Goal: Task Accomplishment & Management: Complete application form

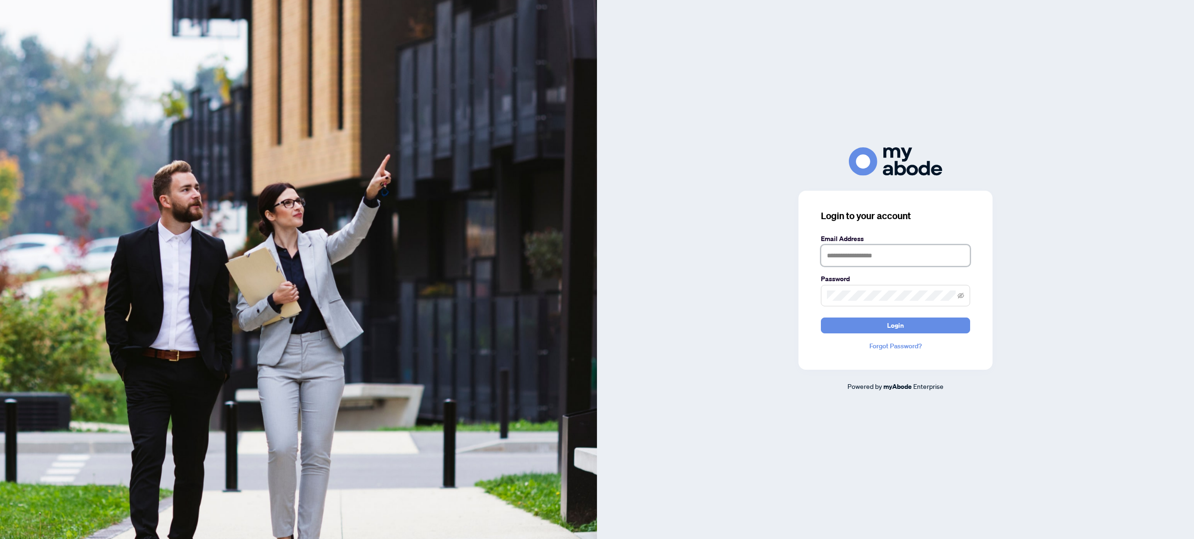
click at [871, 255] on input "text" at bounding box center [895, 255] width 149 height 21
type input "**********"
click at [821, 318] on button "Login" at bounding box center [895, 326] width 149 height 16
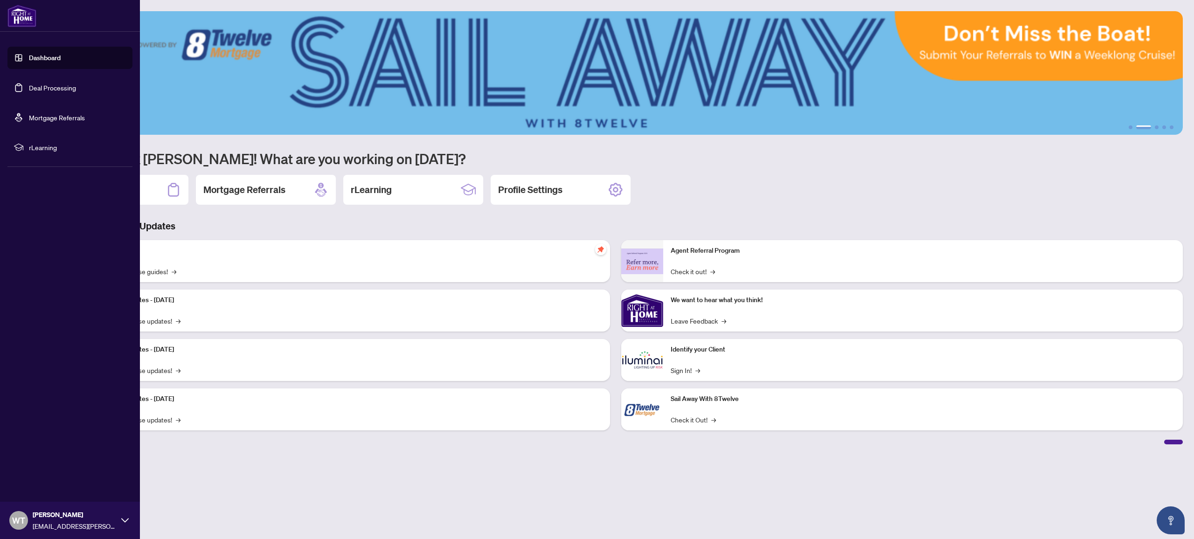
click at [61, 62] on link "Dashboard" at bounding box center [45, 58] width 32 height 8
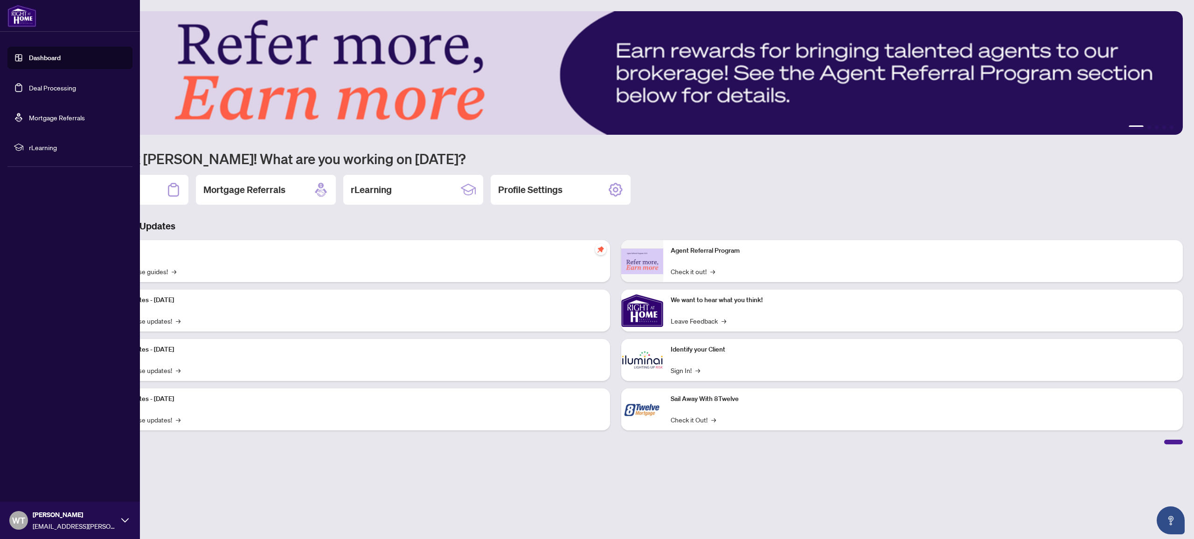
click at [53, 58] on link "Dashboard" at bounding box center [45, 58] width 32 height 8
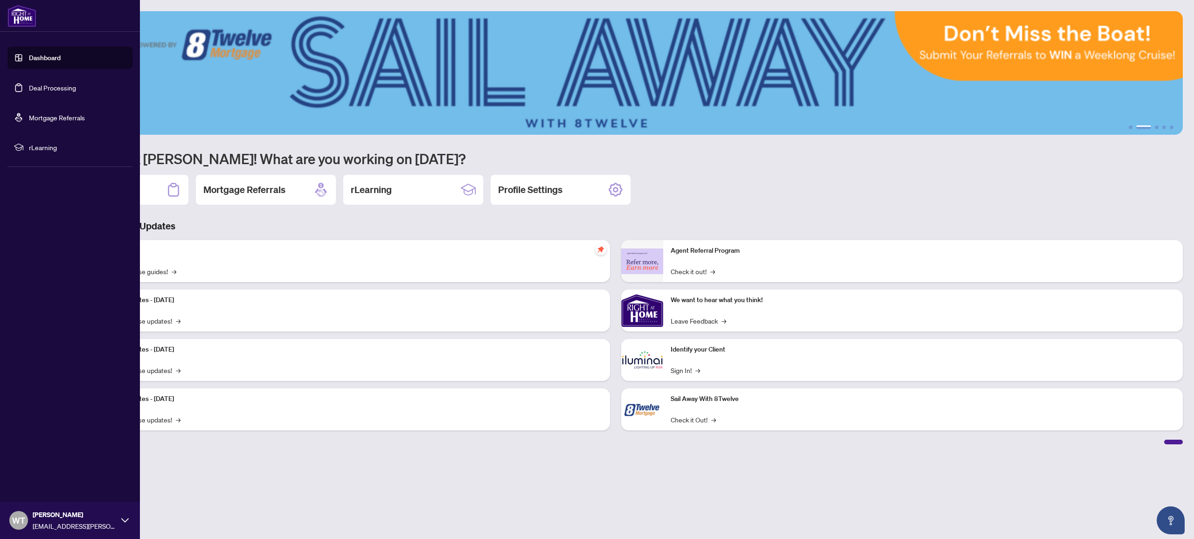
click at [55, 56] on link "Dashboard" at bounding box center [45, 58] width 32 height 8
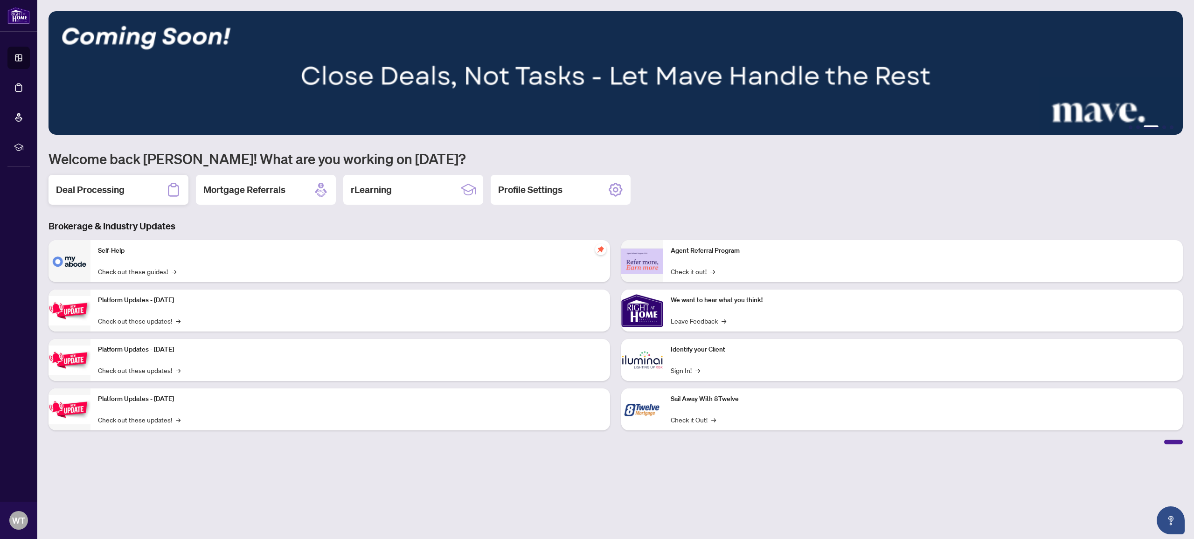
click at [149, 181] on div "Deal Processing" at bounding box center [119, 190] width 140 height 30
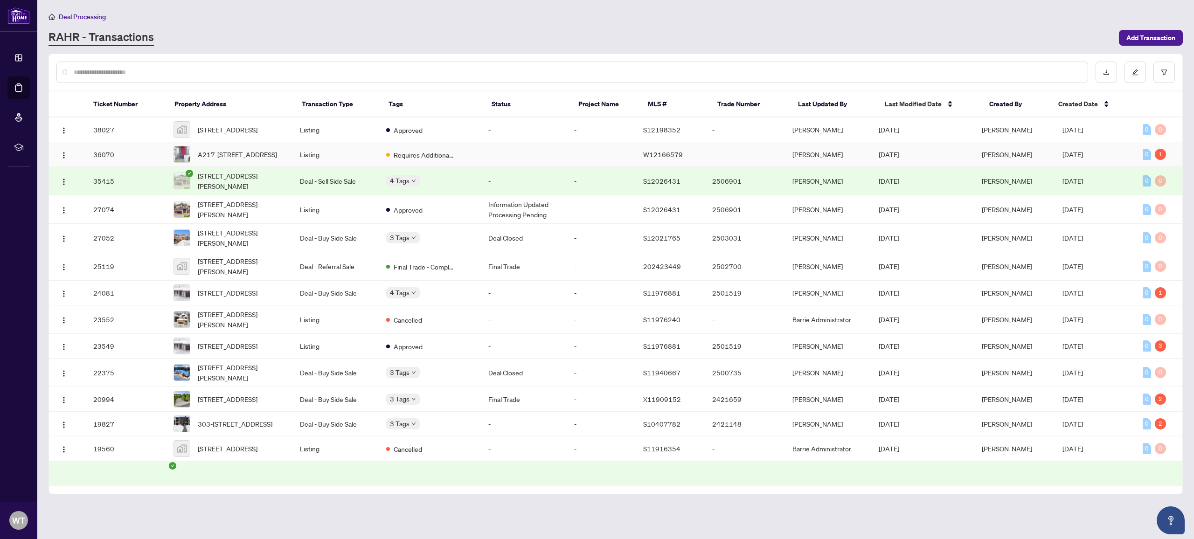
click at [290, 164] on td "A217-[STREET_ADDRESS]" at bounding box center [229, 154] width 126 height 25
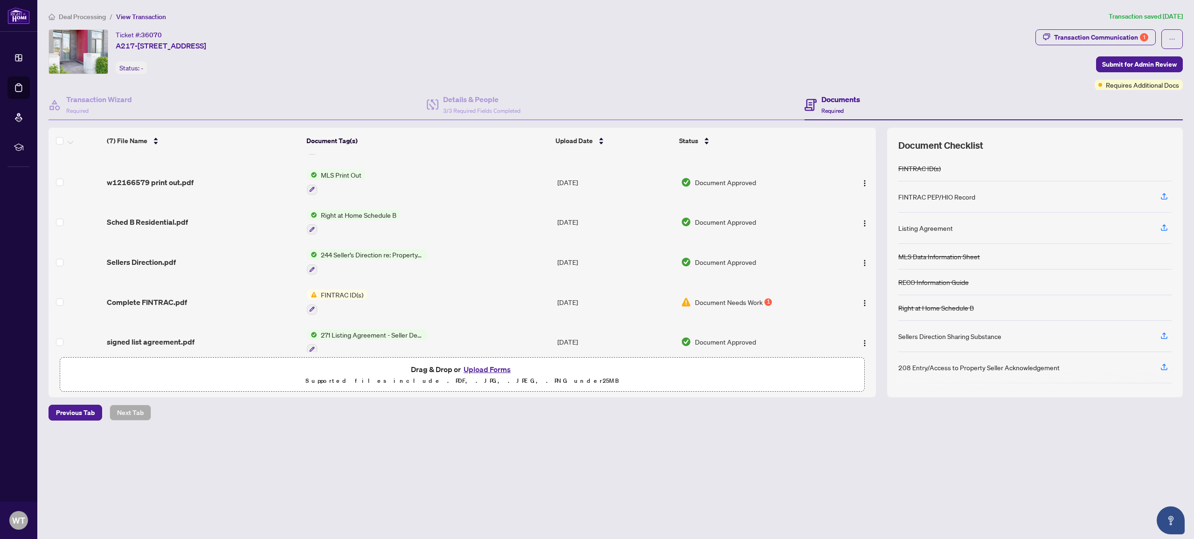
scroll to position [83, 0]
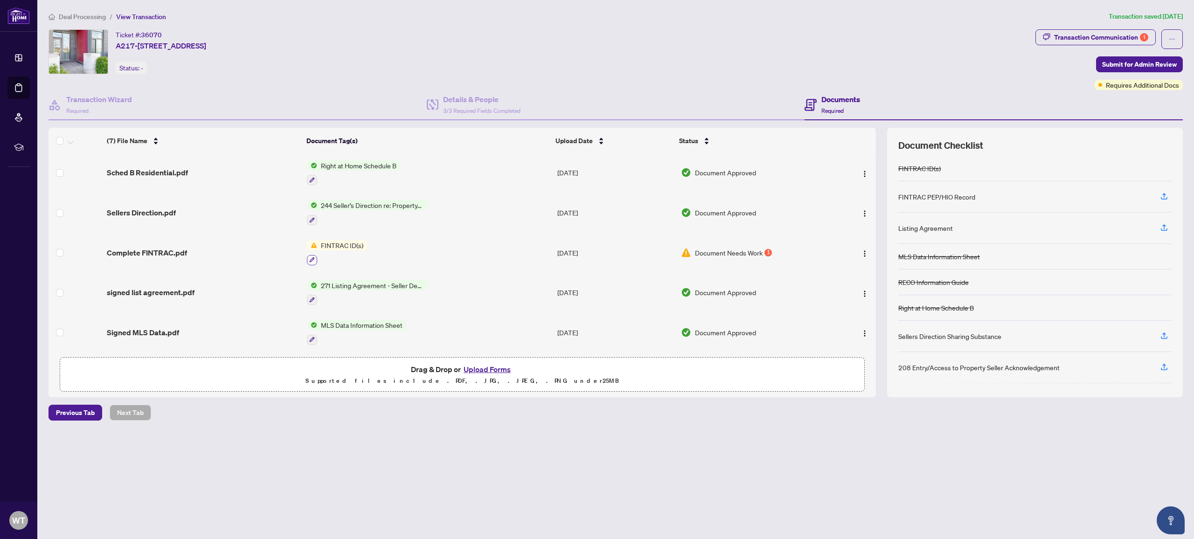
click at [310, 257] on icon "button" at bounding box center [312, 260] width 6 height 6
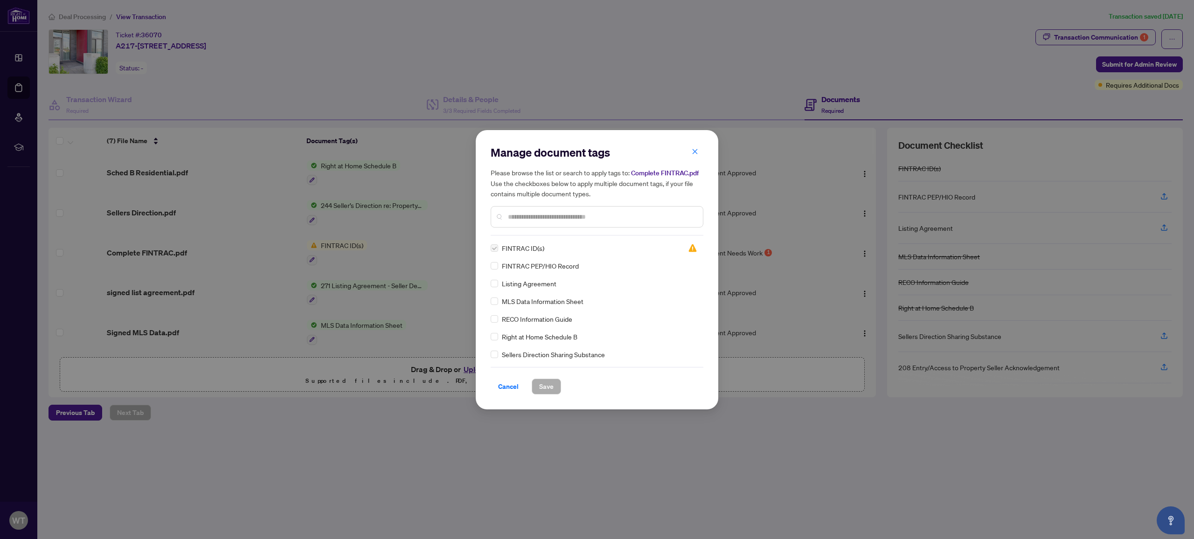
click at [496, 247] on label at bounding box center [494, 248] width 7 height 10
click at [507, 381] on span "Cancel" at bounding box center [508, 386] width 21 height 15
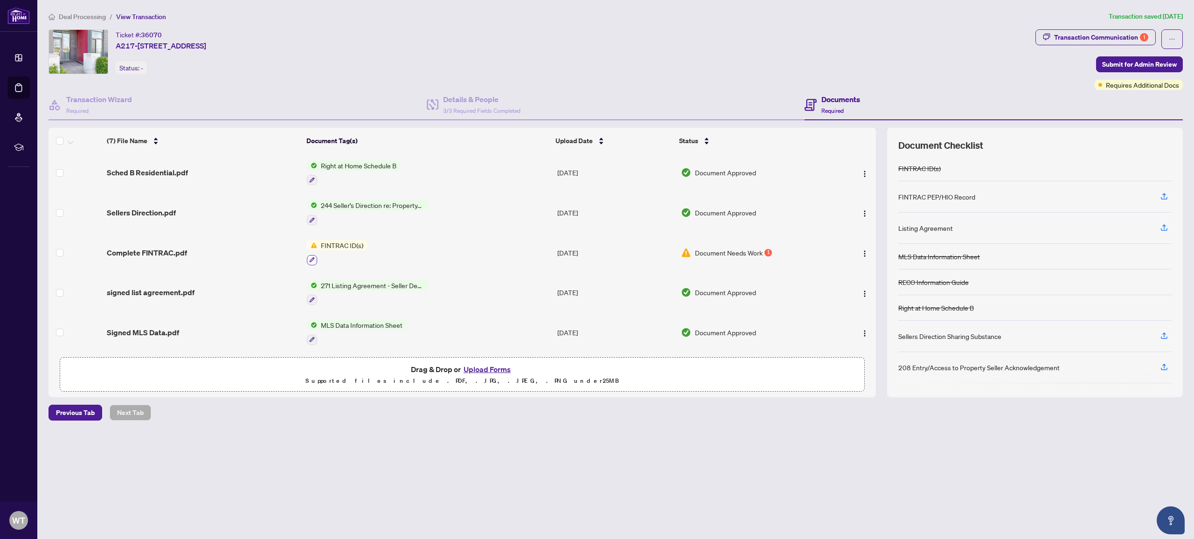
click at [314, 256] on button "button" at bounding box center [312, 260] width 10 height 10
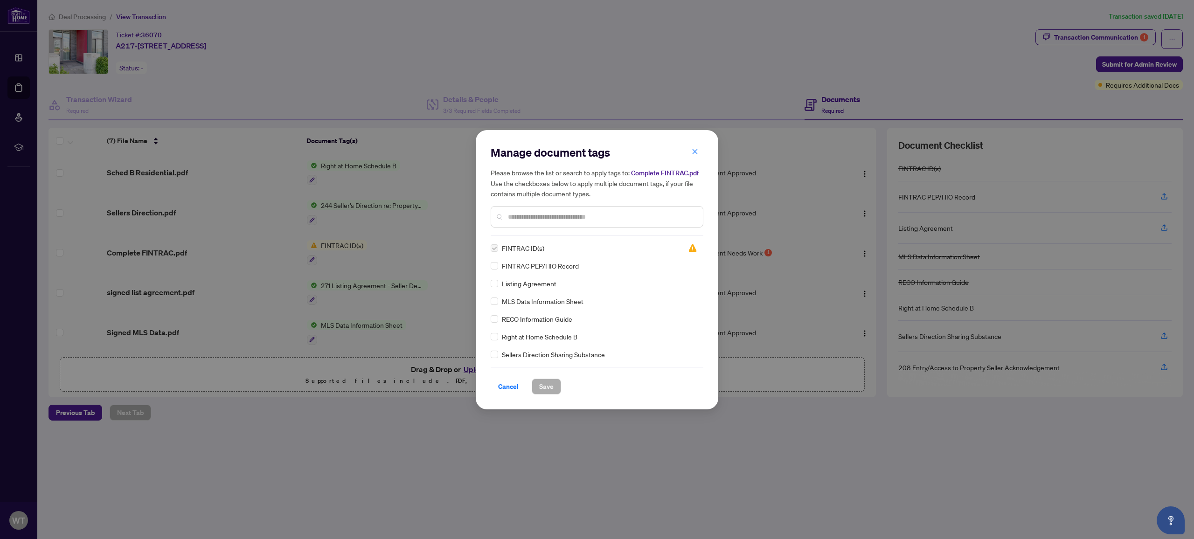
click at [497, 249] on label at bounding box center [494, 248] width 7 height 10
click at [511, 382] on span "Cancel" at bounding box center [508, 386] width 21 height 15
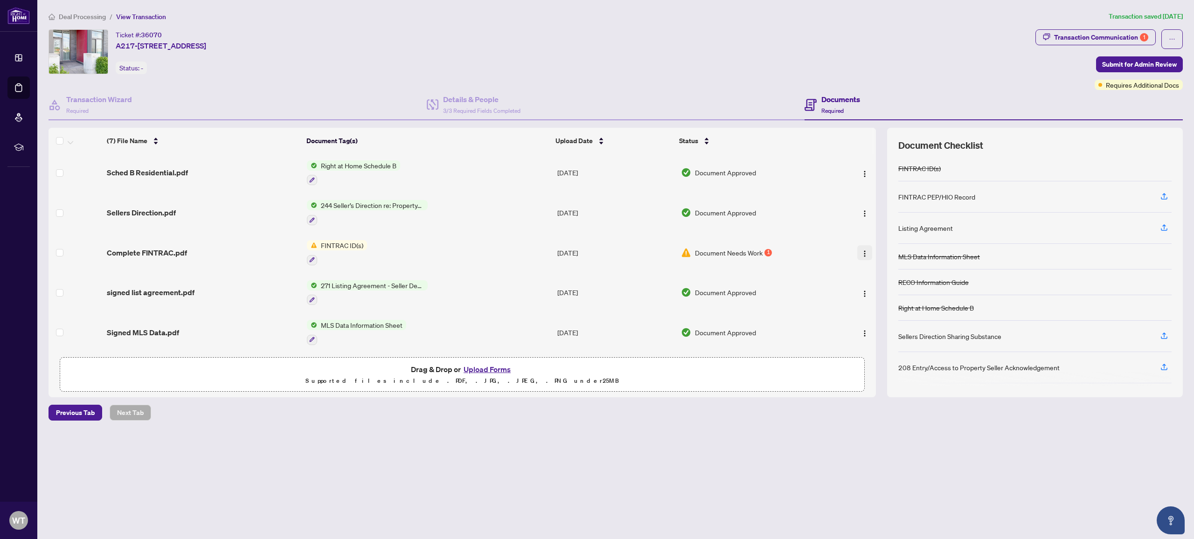
click at [861, 250] on img "button" at bounding box center [864, 253] width 7 height 7
click at [871, 355] on span "Archive" at bounding box center [906, 358] width 89 height 10
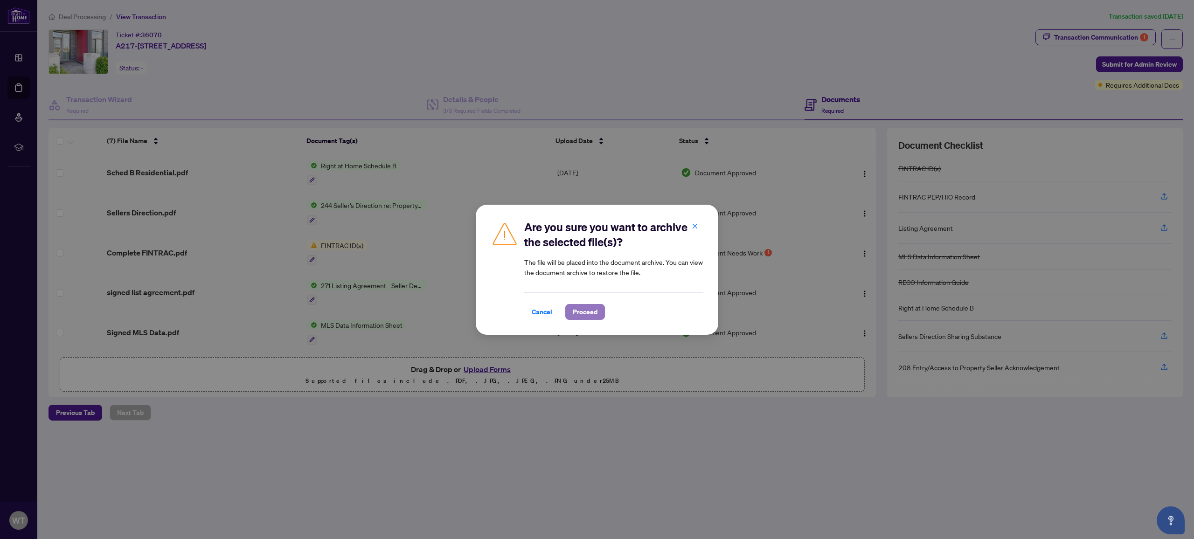
click at [582, 311] on span "Proceed" at bounding box center [585, 312] width 25 height 15
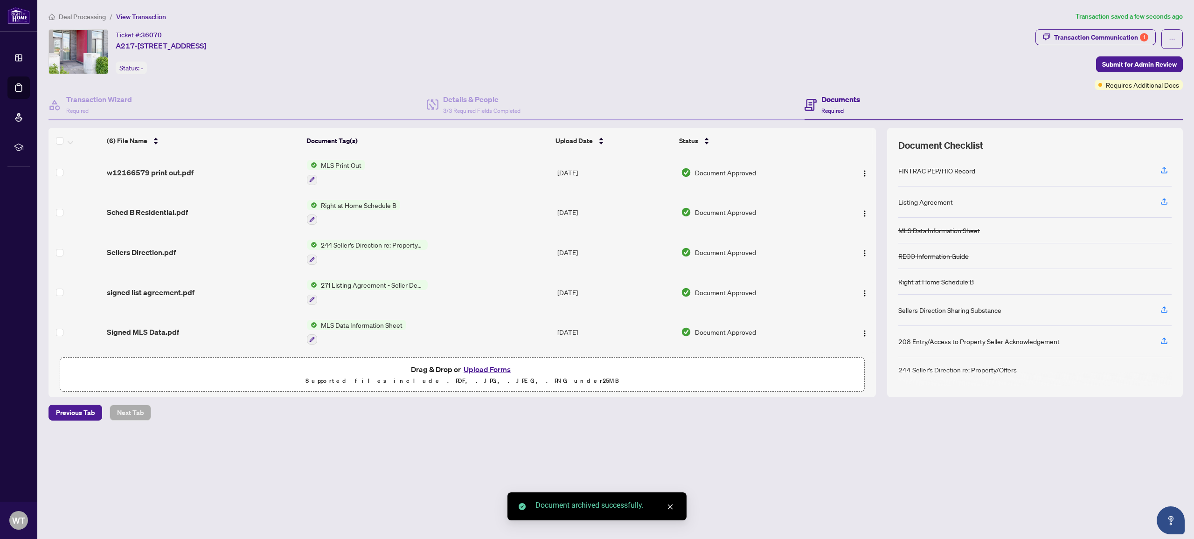
scroll to position [0, 0]
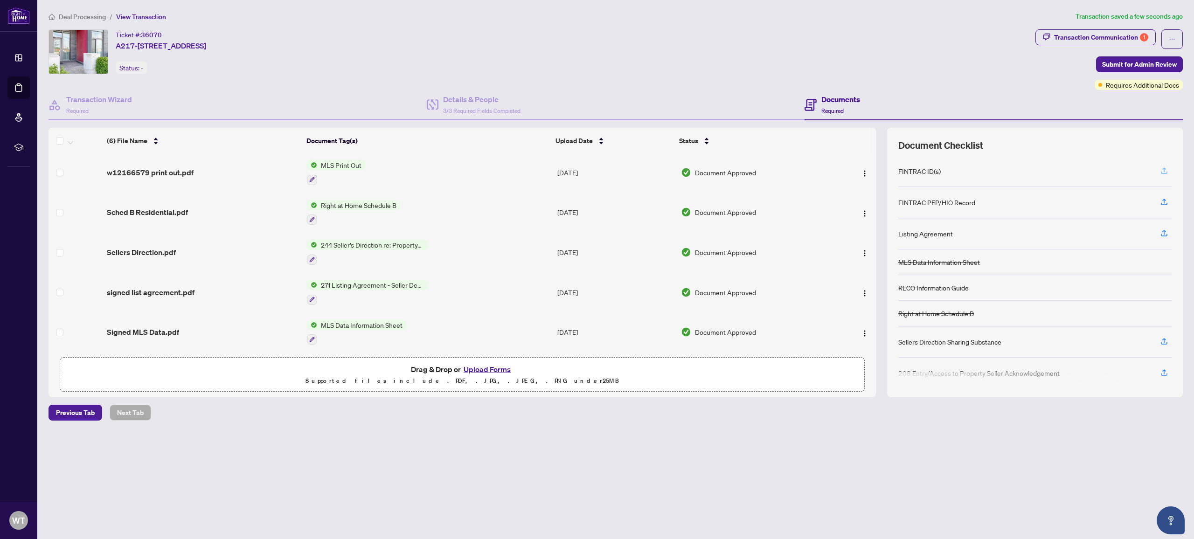
click at [1160, 171] on icon "button" at bounding box center [1164, 170] width 8 height 8
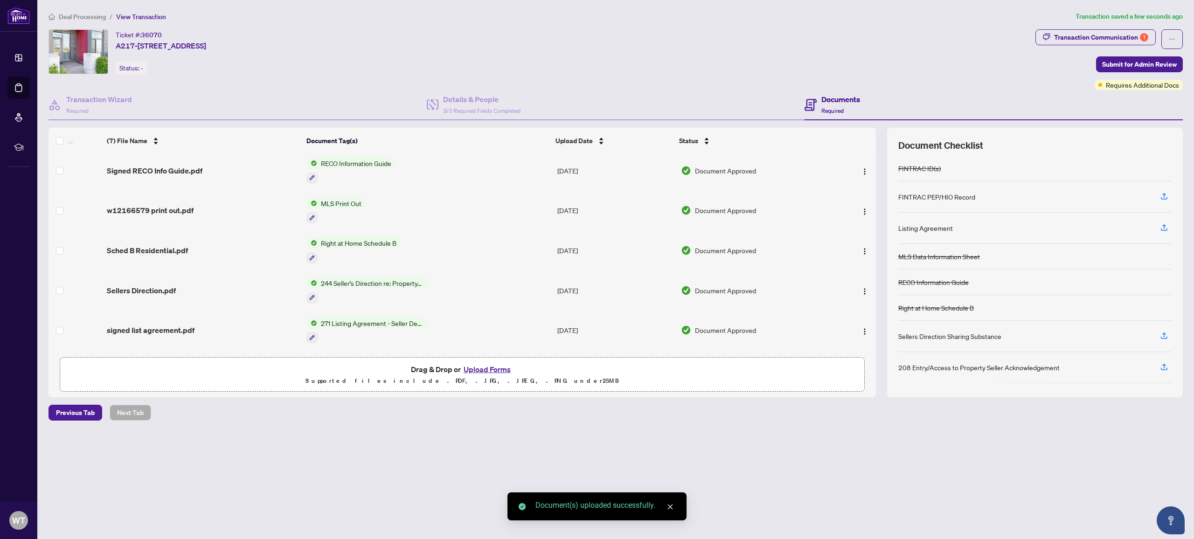
scroll to position [83, 0]
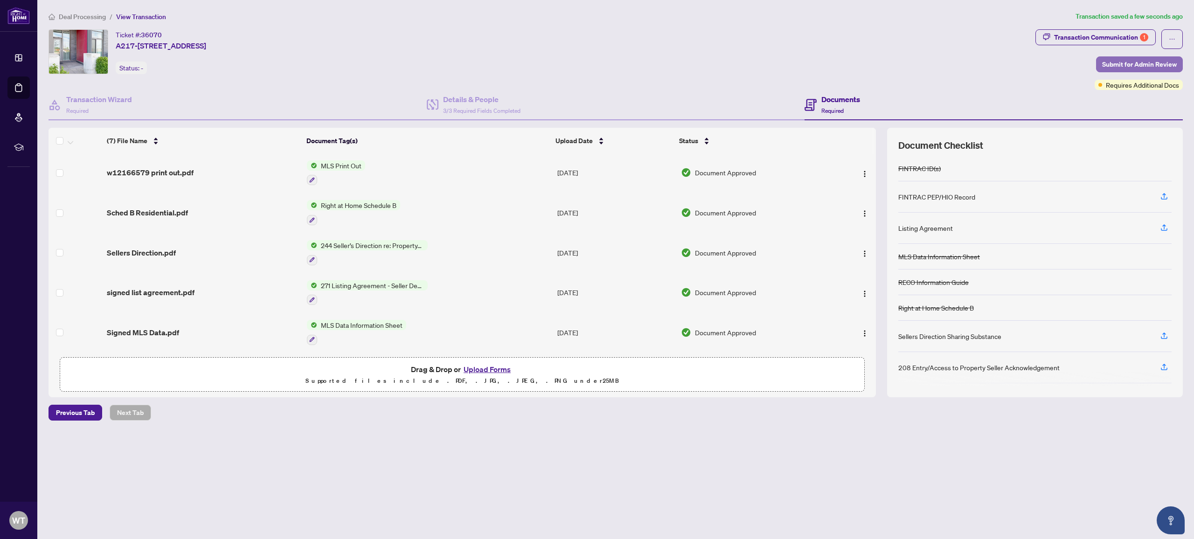
click at [1129, 61] on span "Submit for Admin Review" at bounding box center [1139, 64] width 75 height 15
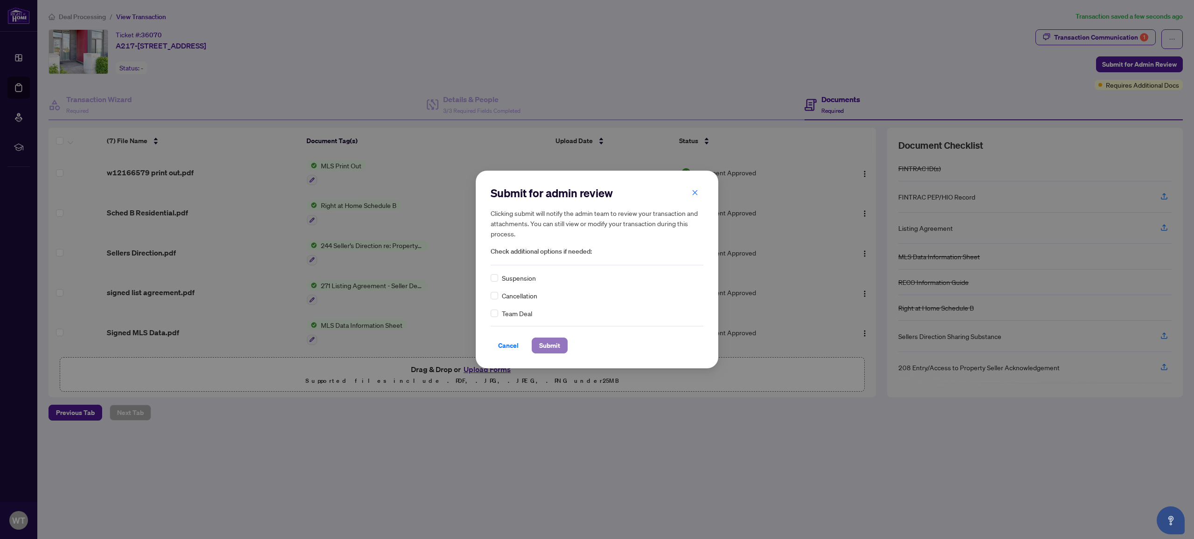
click at [550, 342] on span "Submit" at bounding box center [549, 345] width 21 height 15
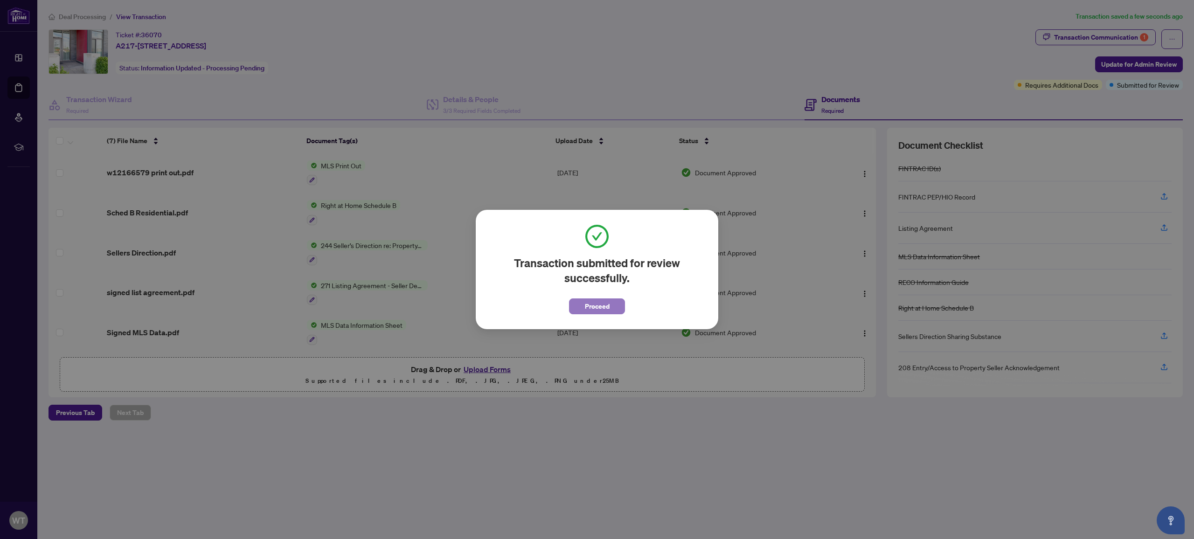
click at [593, 306] on span "Proceed" at bounding box center [597, 306] width 25 height 15
